Goal: Task Accomplishment & Management: Complete application form

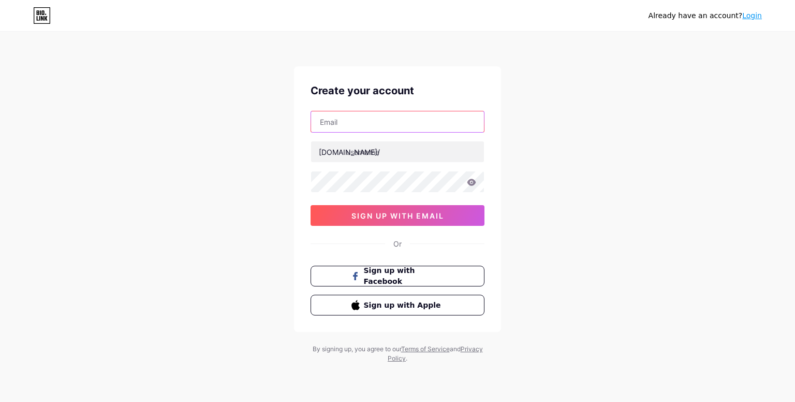
click at [394, 130] on input "text" at bounding box center [397, 121] width 173 height 21
click at [482, 401] on img at bounding box center [397, 408] width 795 height 12
type input "webkeydigital13@gmail.com"
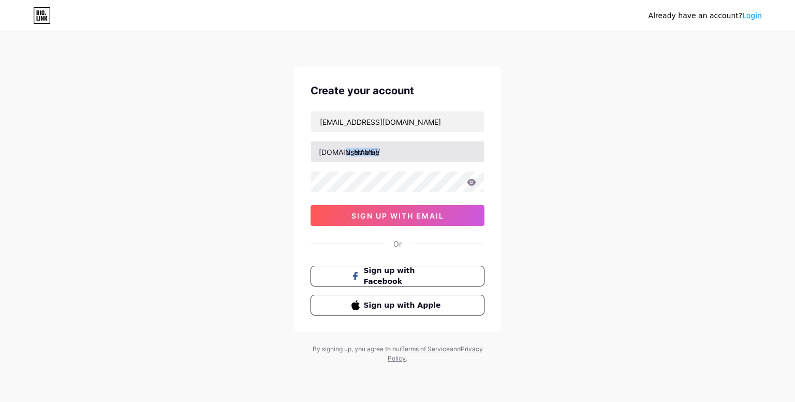
click at [473, 158] on div "webkeydigital13@gmail.com bio.link/ 0cAFcWeA76qnQ-enI5-zaEUbL1pXYIZGfOgICgXk_nT…" at bounding box center [398, 168] width 174 height 115
click at [475, 155] on input "text" at bounding box center [397, 151] width 173 height 21
click at [482, 401] on img at bounding box center [397, 408] width 795 height 12
click at [486, 180] on div "Create your account webkeydigital13@gmail.com bio.link/ webkeydigital 0cAFcWeA7…" at bounding box center [397, 199] width 207 height 266
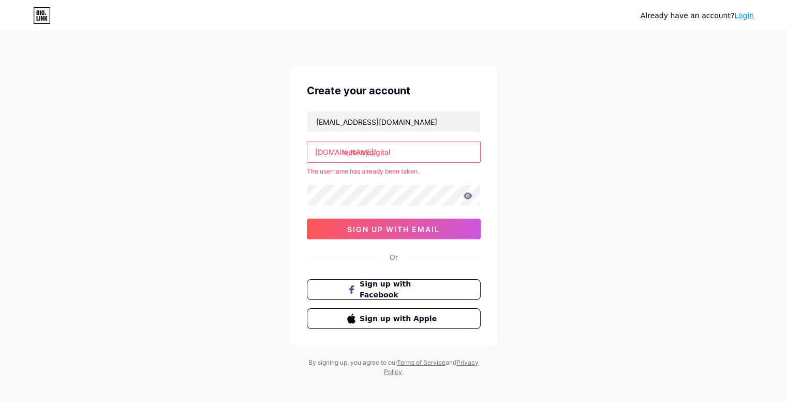
click at [420, 158] on input "webkeydigital" at bounding box center [393, 151] width 173 height 21
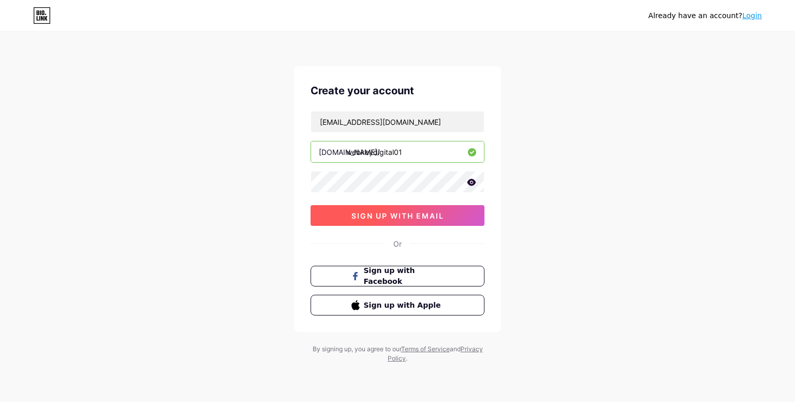
type input "webkeydigital01"
click at [377, 218] on span "sign up with email" at bounding box center [397, 215] width 93 height 9
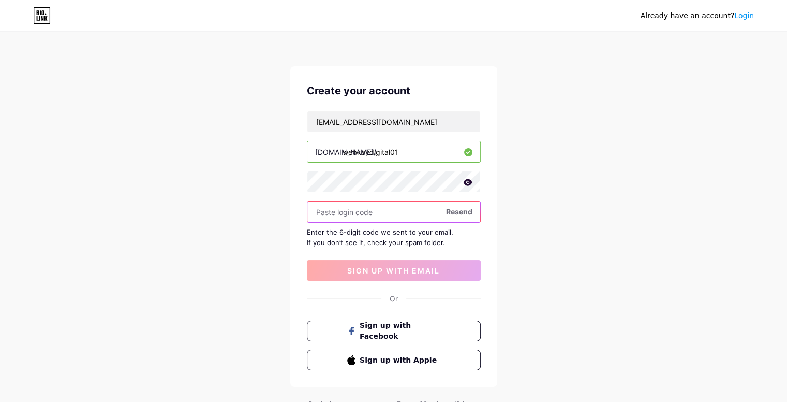
click at [356, 217] on input "text" at bounding box center [393, 211] width 173 height 21
paste input "666872"
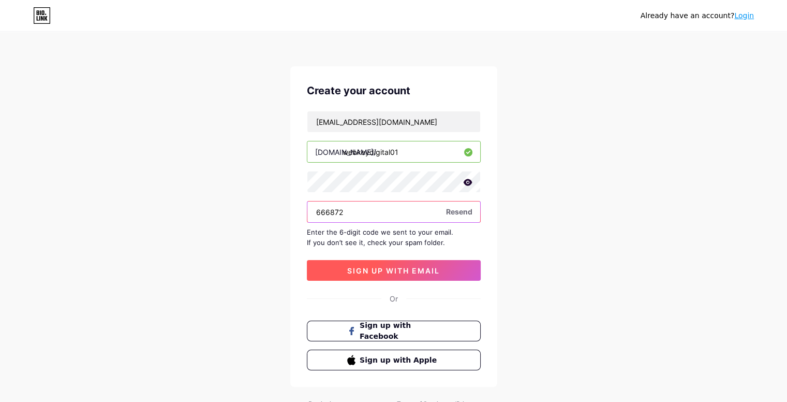
type input "666872"
click at [369, 272] on span "sign up with email" at bounding box center [393, 270] width 93 height 9
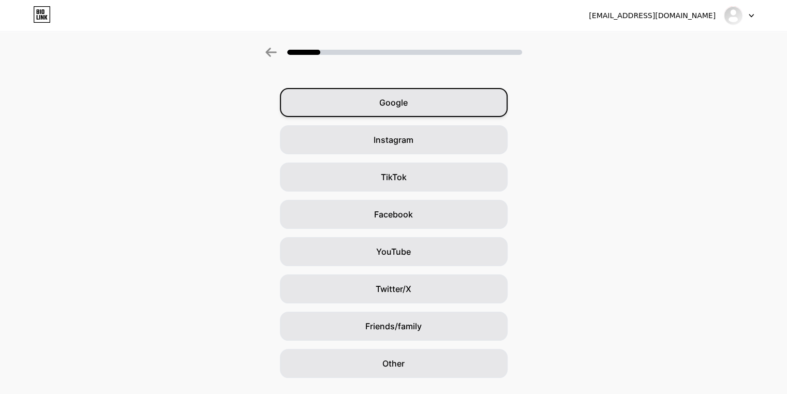
scroll to position [52, 0]
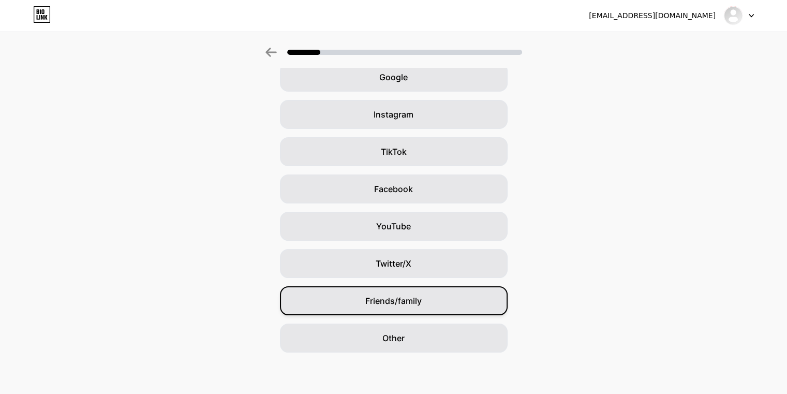
click at [408, 309] on div "Friends/family" at bounding box center [394, 300] width 228 height 29
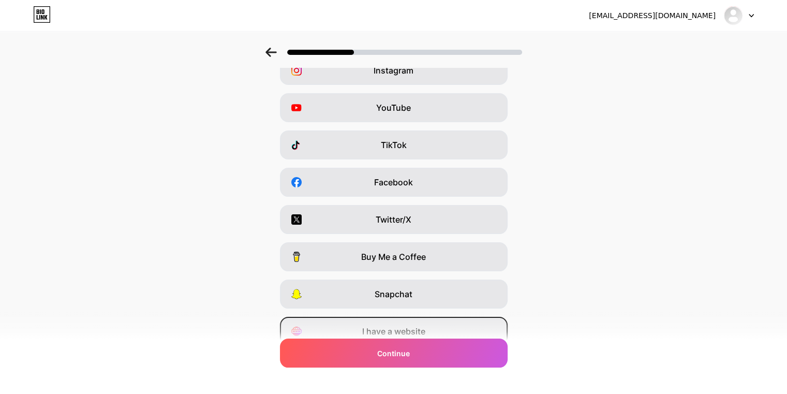
scroll to position [104, 0]
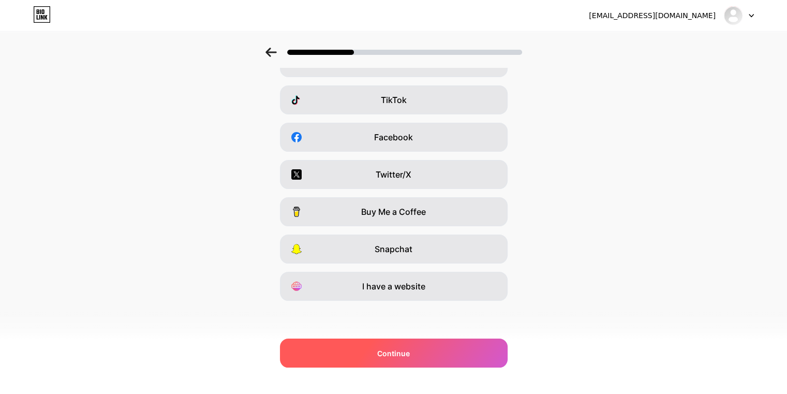
click at [398, 360] on div "Continue" at bounding box center [394, 353] width 228 height 29
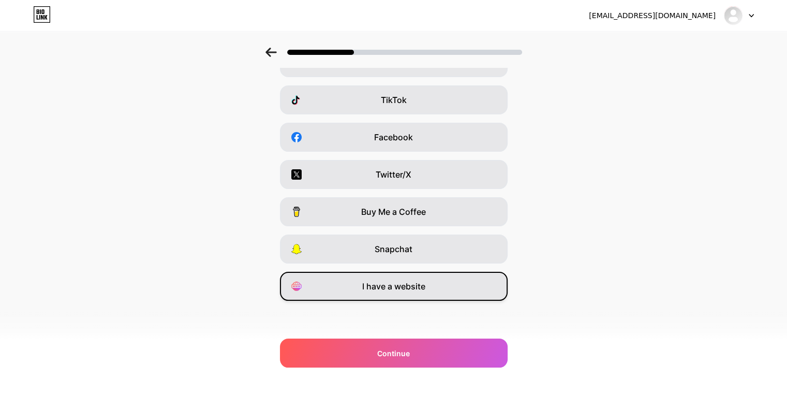
click at [414, 291] on span "I have a website" at bounding box center [393, 286] width 63 height 12
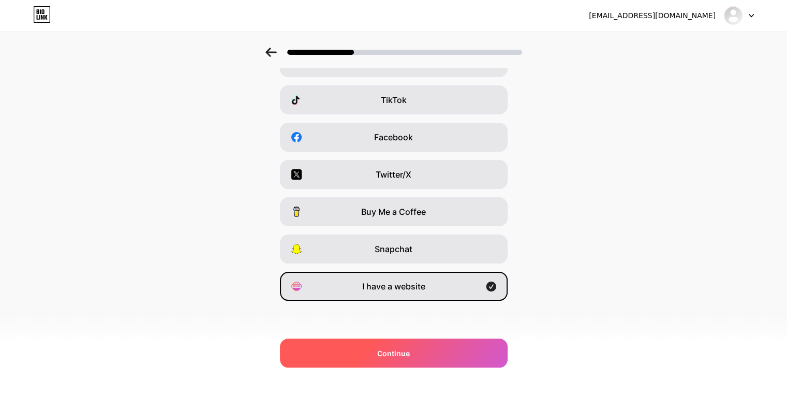
click at [414, 353] on div "Continue" at bounding box center [394, 353] width 228 height 29
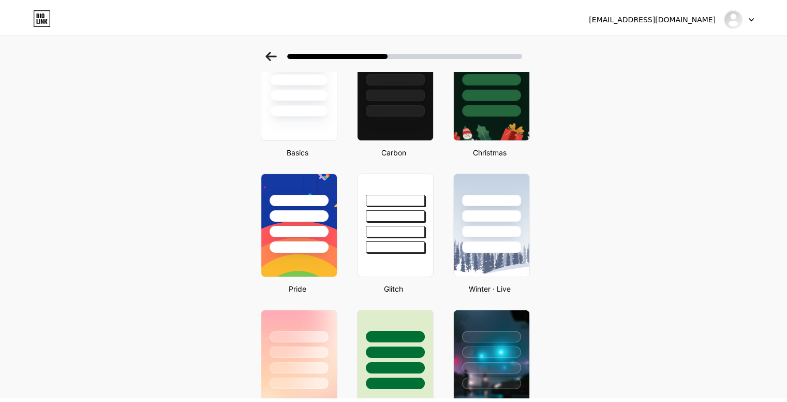
scroll to position [0, 0]
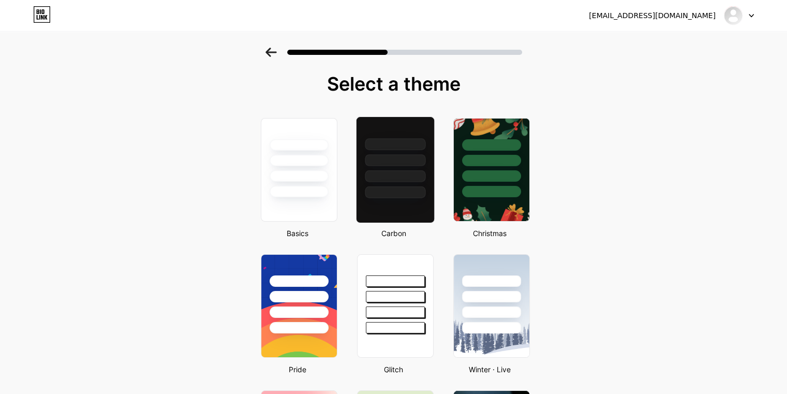
click at [412, 187] on div at bounding box center [395, 192] width 61 height 12
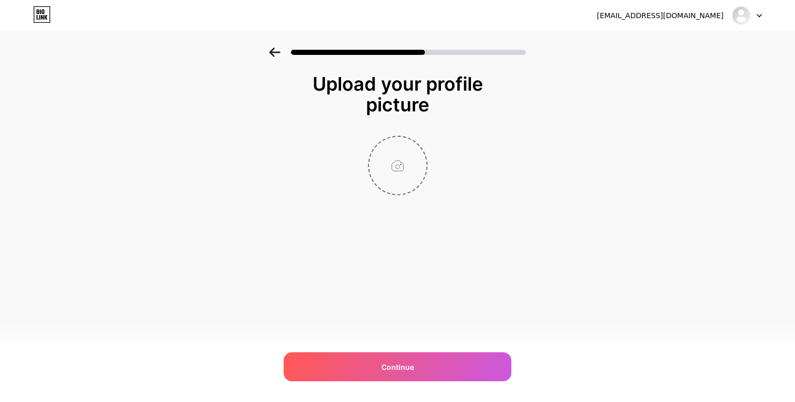
click at [386, 153] on input "file" at bounding box center [397, 165] width 57 height 57
type input "C:\fakepath\web key digital logo.png"
click at [419, 142] on circle at bounding box center [421, 143] width 11 height 11
click at [404, 167] on input "file" at bounding box center [397, 165] width 57 height 57
type input "C:\fakepath\Untitled design (1).jpg"
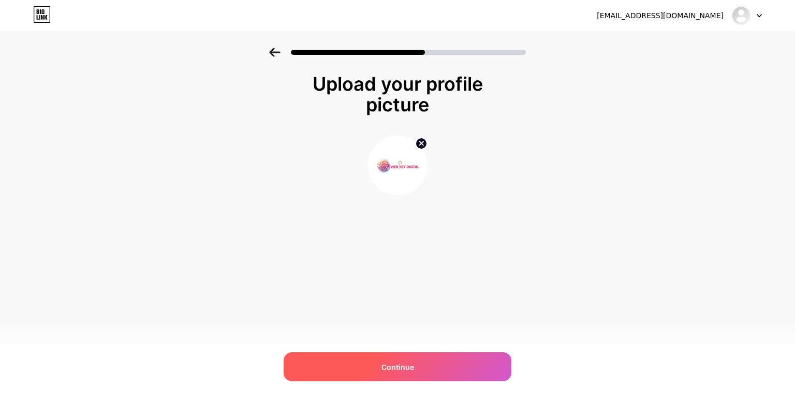
click at [412, 368] on span "Continue" at bounding box center [397, 366] width 33 height 11
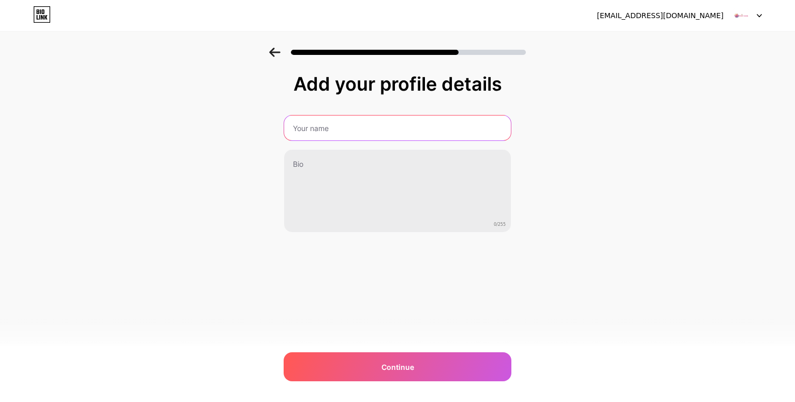
click at [379, 139] on input "text" at bounding box center [397, 127] width 227 height 25
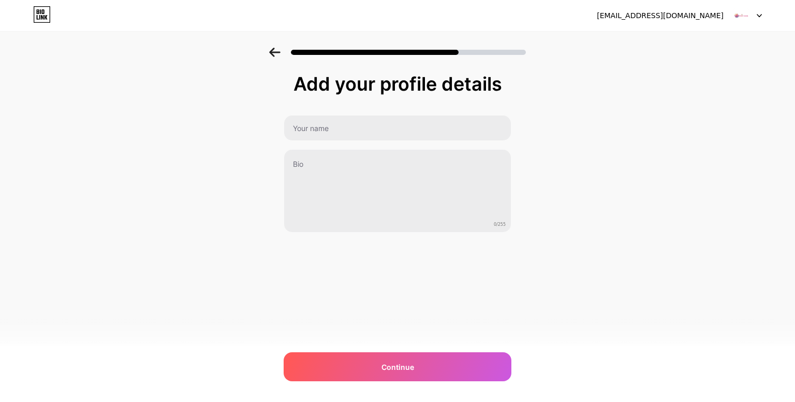
click at [511, 401] on img at bounding box center [397, 408] width 795 height 12
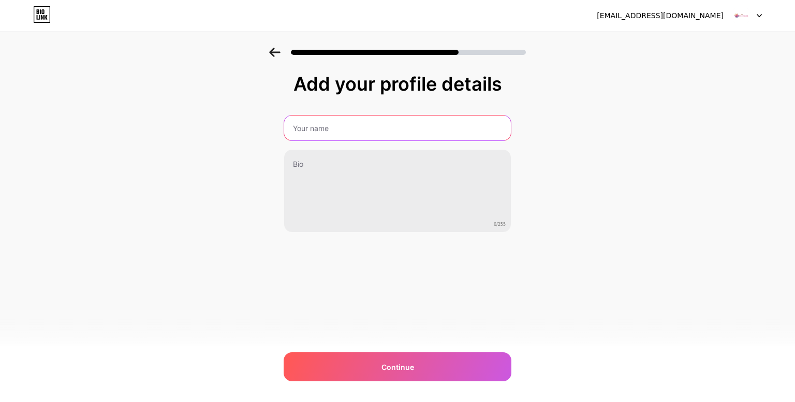
type input "Web Key Digital"
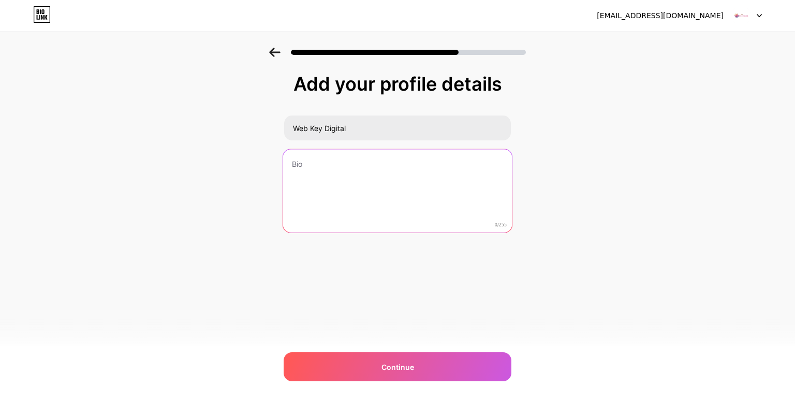
click at [353, 227] on textarea at bounding box center [397, 191] width 229 height 84
click at [299, 216] on textarea at bounding box center [397, 191] width 229 height 84
paste textarea "WebKey Digital is a results-driven SEO agency that helps businesses improve onl…"
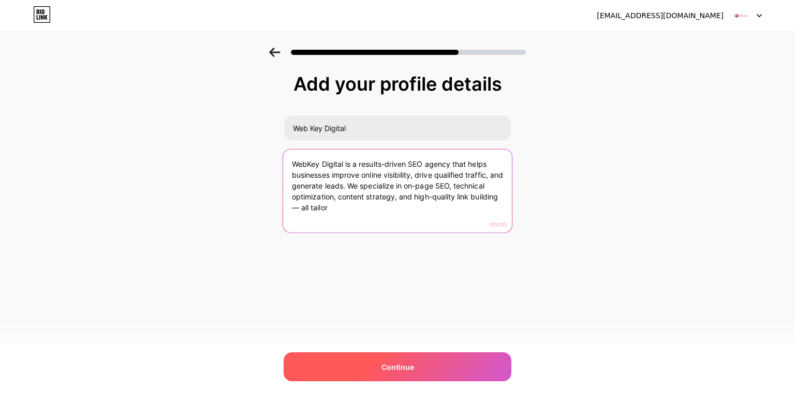
type textarea "WebKey Digital is a results-driven SEO agency that helps businesses improve onl…"
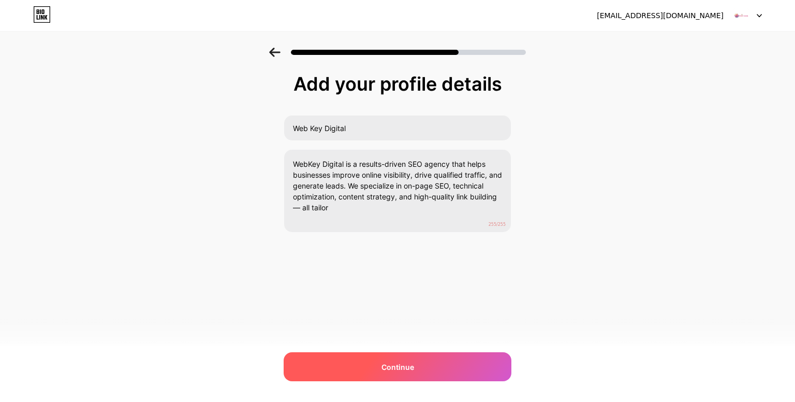
click at [384, 357] on div "Continue" at bounding box center [398, 366] width 228 height 29
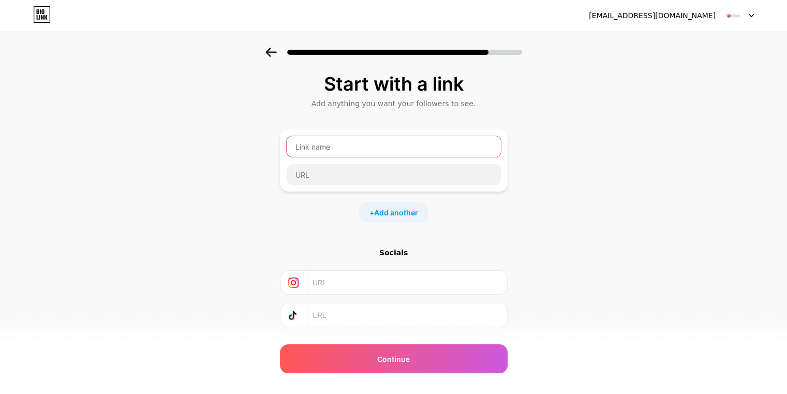
click at [354, 153] on input "text" at bounding box center [394, 146] width 214 height 21
type input "E"
type input "Website"
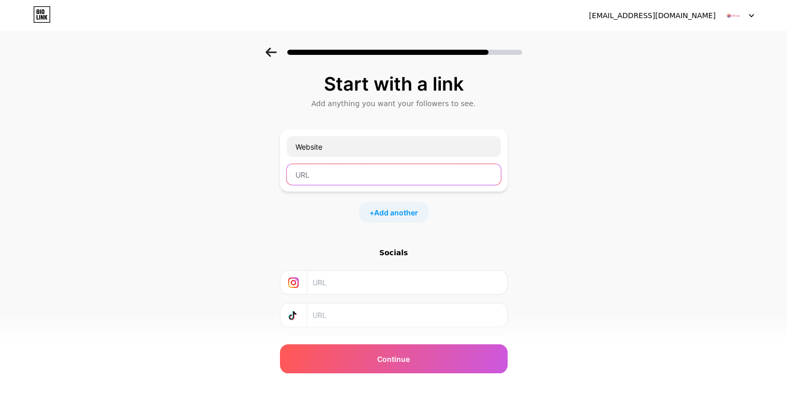
click at [325, 179] on input "text" at bounding box center [394, 174] width 214 height 21
paste input "https://webkeydigital.com/"
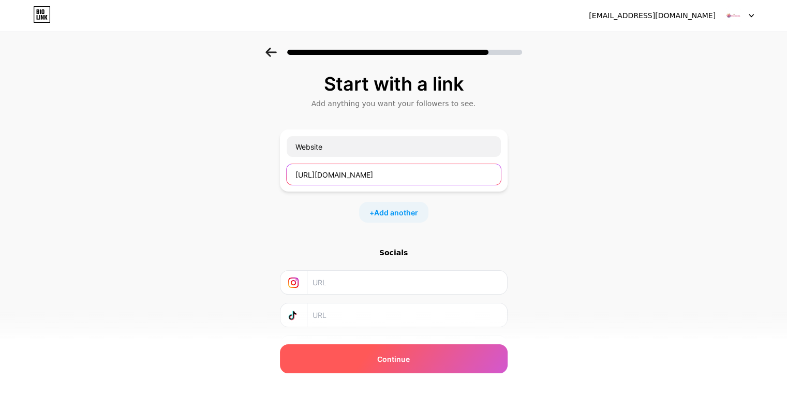
type input "https://webkeydigital.com/"
click at [402, 363] on span "Continue" at bounding box center [393, 359] width 33 height 11
click at [426, 354] on div "Continue" at bounding box center [394, 358] width 228 height 29
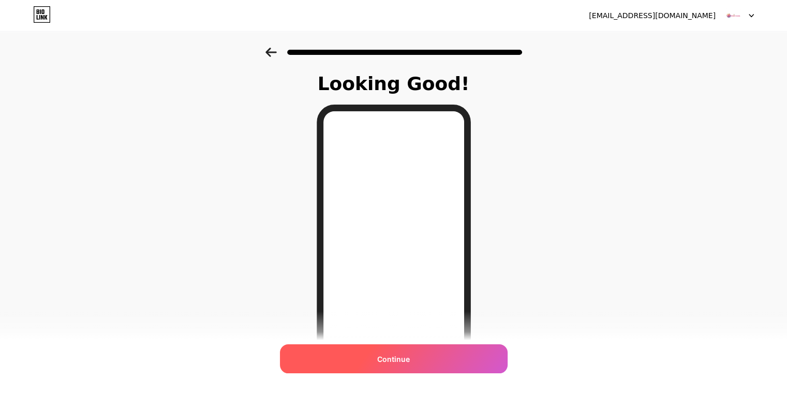
click at [404, 366] on div "Continue" at bounding box center [394, 358] width 228 height 29
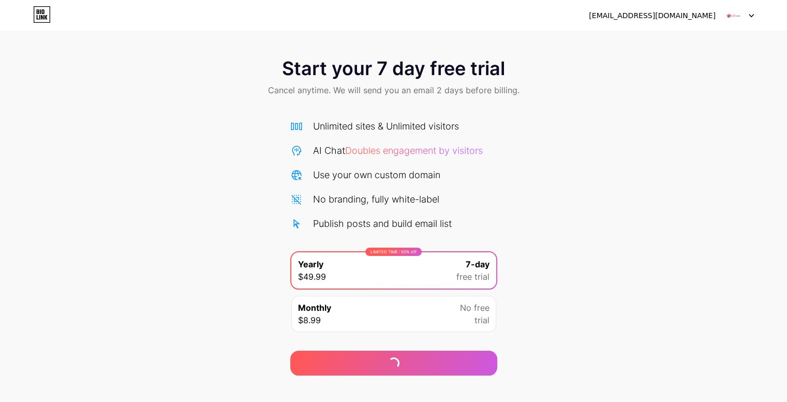
scroll to position [14, 0]
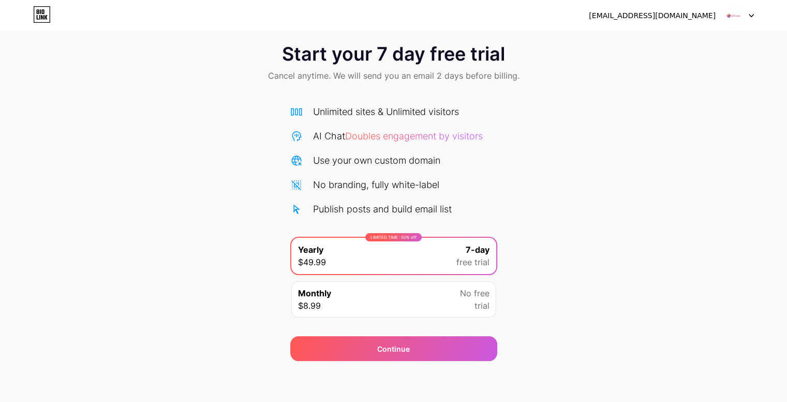
click at [753, 20] on div at bounding box center [739, 15] width 30 height 19
click at [678, 19] on div "webkeydigital13@gmail.com" at bounding box center [652, 15] width 127 height 11
drag, startPoint x: 721, startPoint y: 9, endPoint x: 731, endPoint y: 15, distance: 12.1
click at [722, 9] on div "webkeydigital13@gmail.com" at bounding box center [671, 15] width 165 height 19
click at [733, 16] on img at bounding box center [734, 16] width 20 height 20
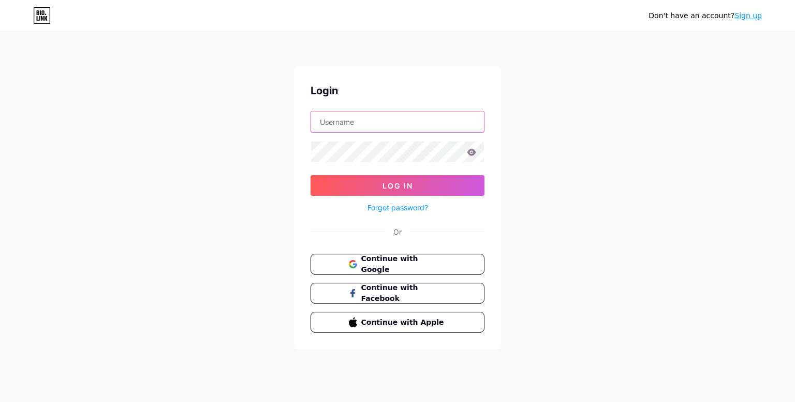
type input "webkeydigital13@gmail.com"
